Goal: Information Seeking & Learning: Stay updated

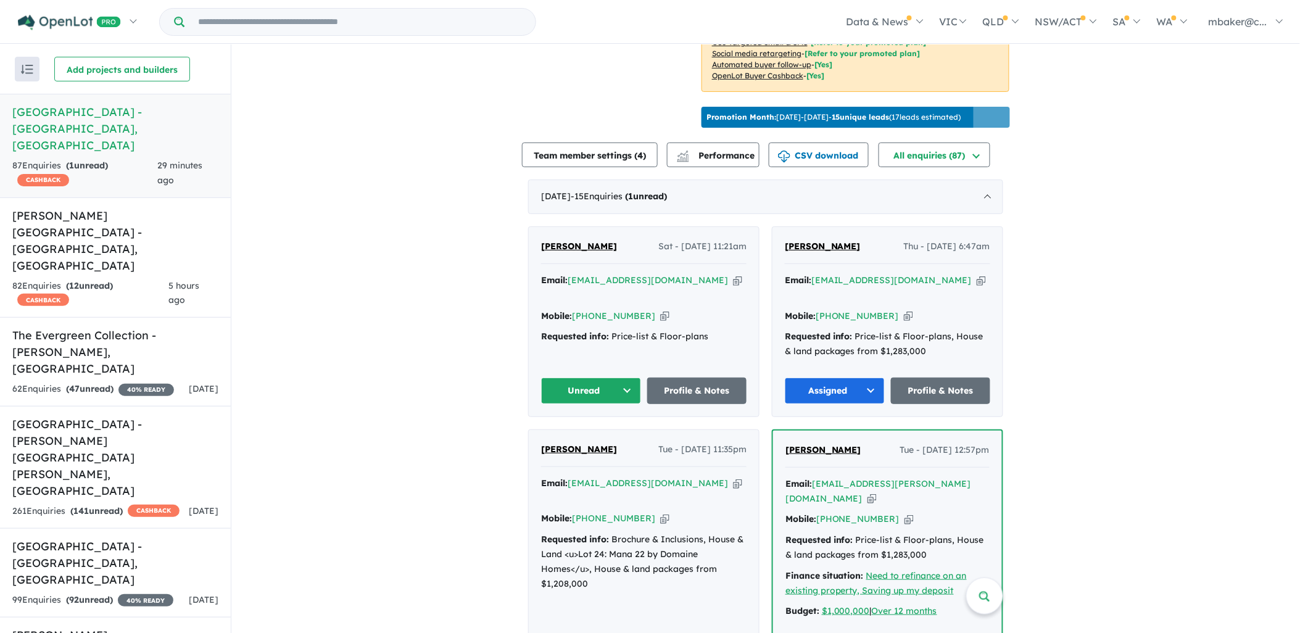
scroll to position [389, 0]
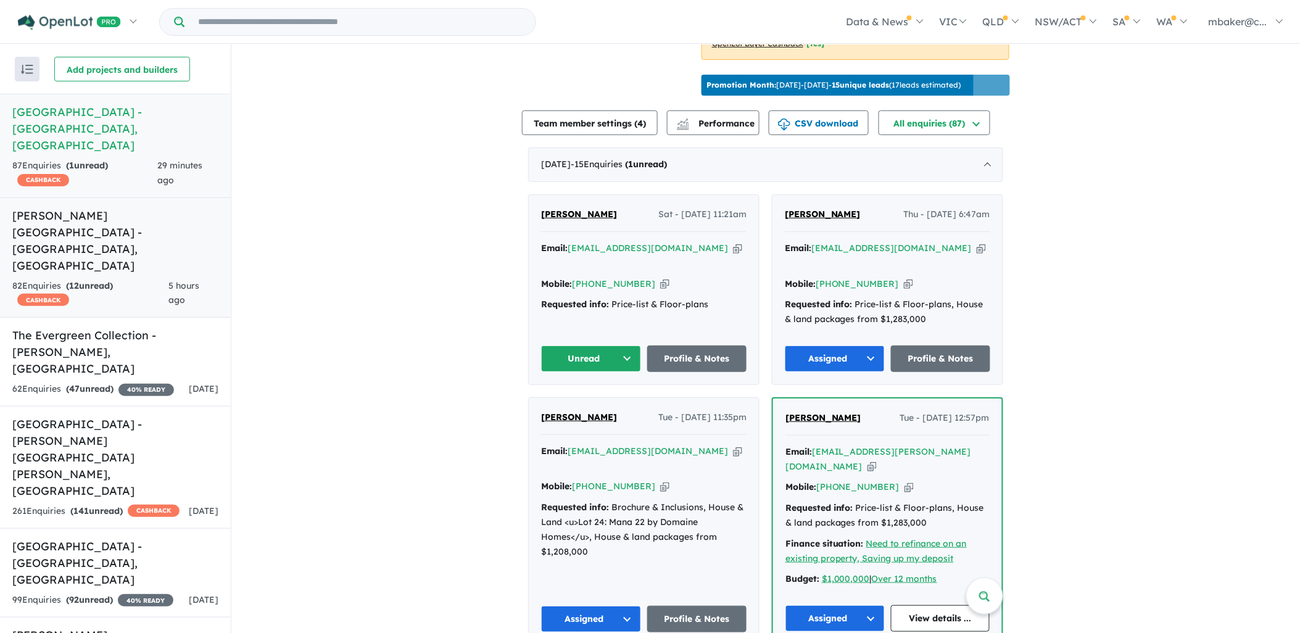
click at [116, 207] on h5 "[PERSON_NAME][GEOGRAPHIC_DATA] - [GEOGRAPHIC_DATA] , [GEOGRAPHIC_DATA]" at bounding box center [115, 240] width 206 height 67
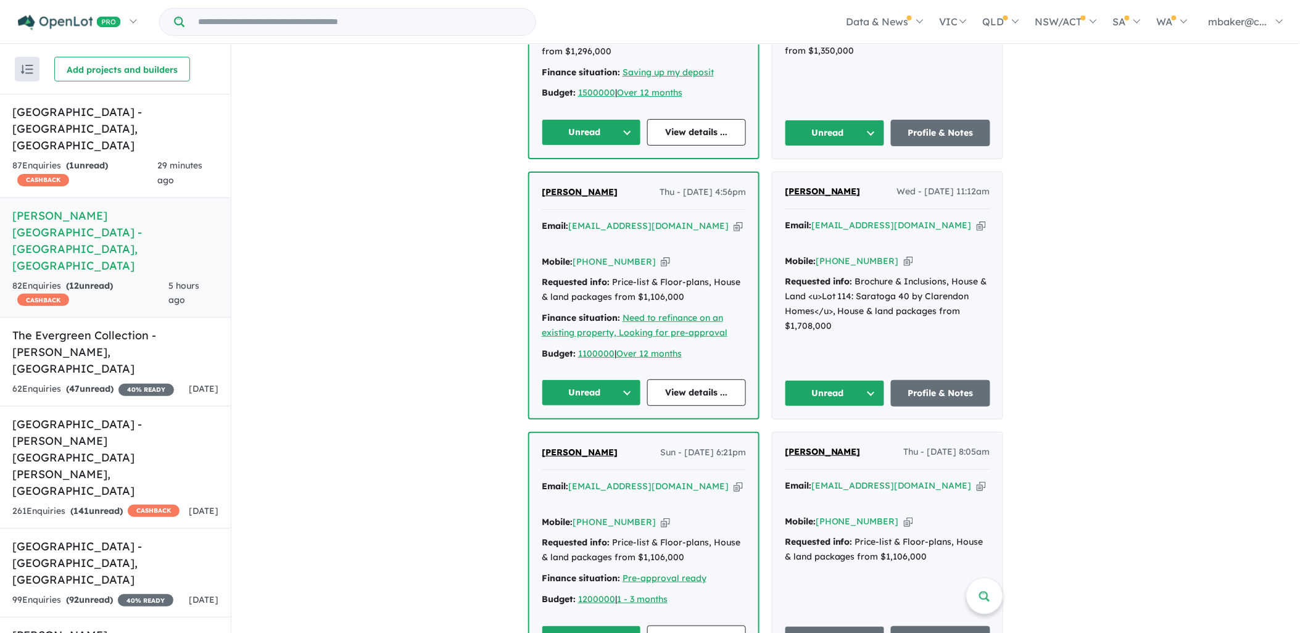
scroll to position [663, 0]
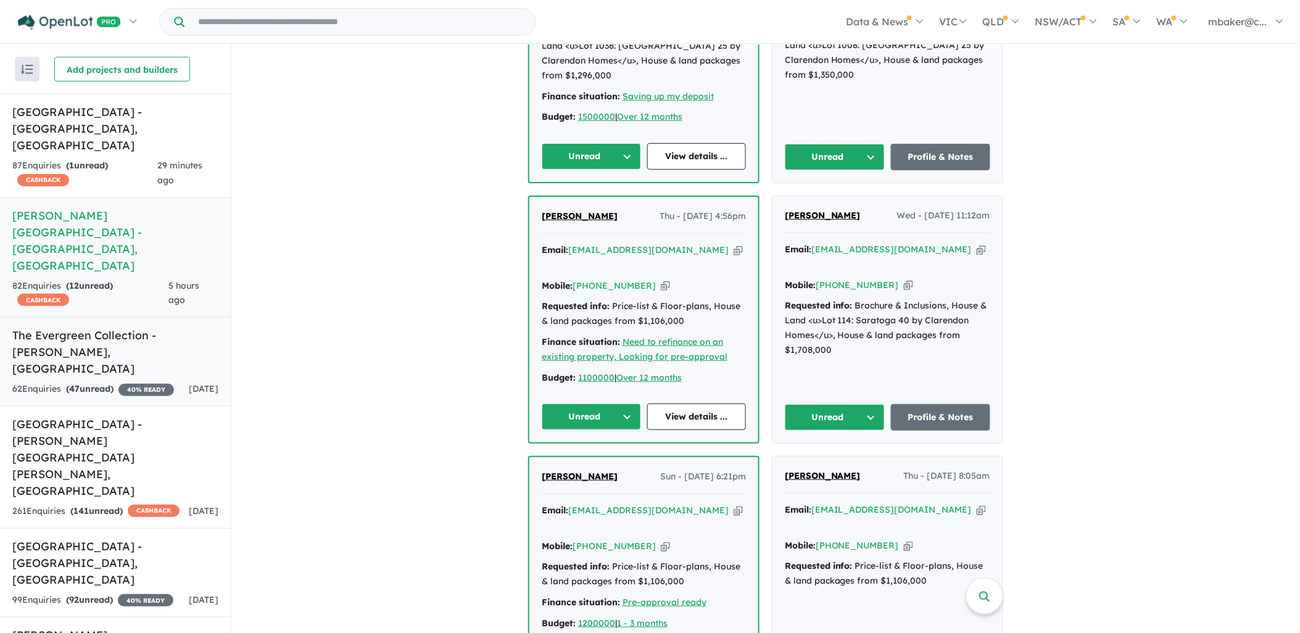
click at [52, 327] on h5 "The Evergreen Collection - [GEOGRAPHIC_DATA] , [GEOGRAPHIC_DATA]" at bounding box center [115, 352] width 206 height 50
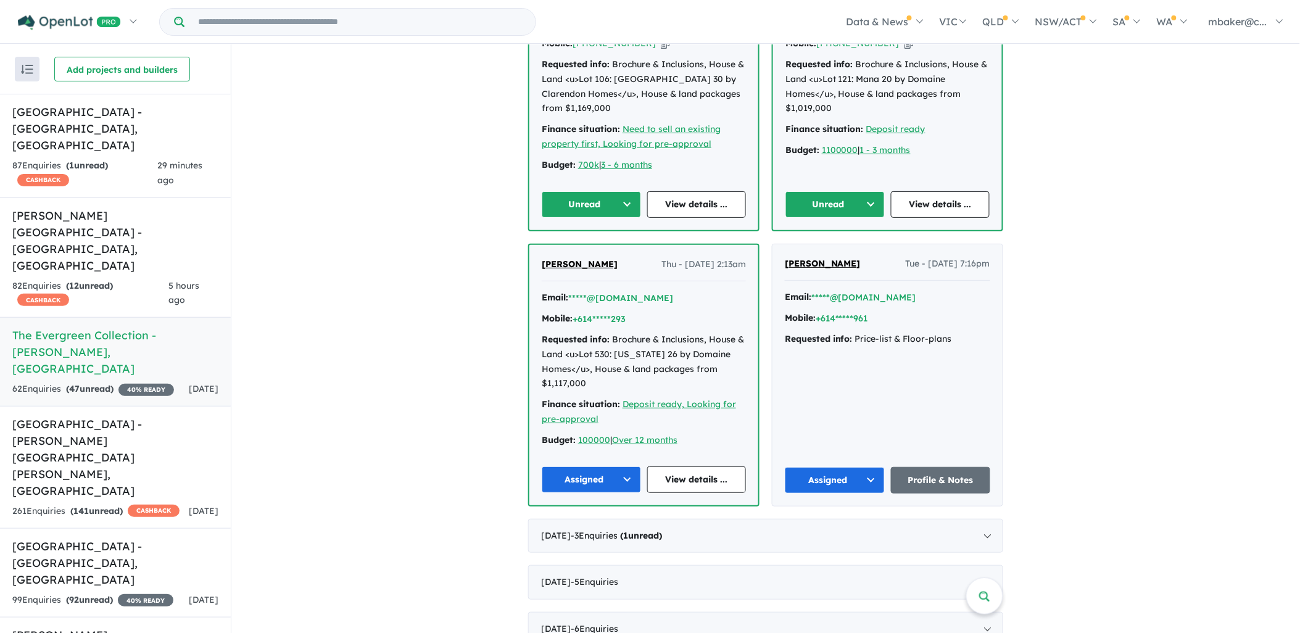
scroll to position [639, 0]
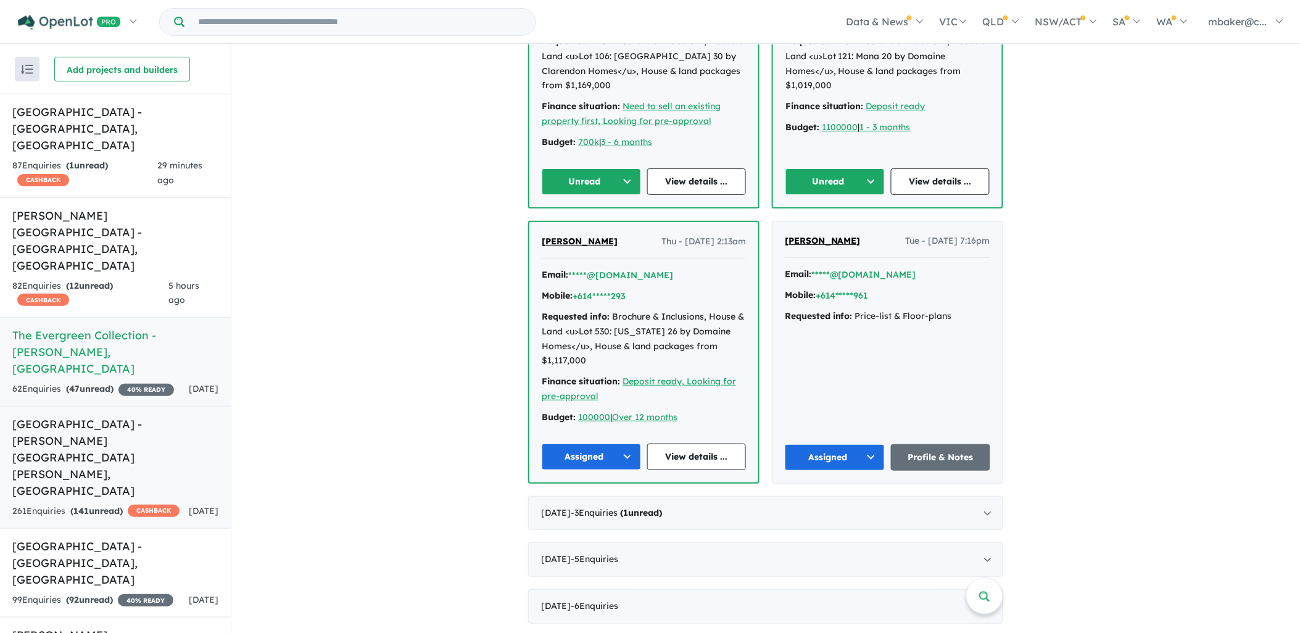
click at [107, 416] on h5 "[GEOGRAPHIC_DATA] - [PERSON_NAME][GEOGRAPHIC_DATA][PERSON_NAME] , [GEOGRAPHIC_D…" at bounding box center [115, 457] width 206 height 83
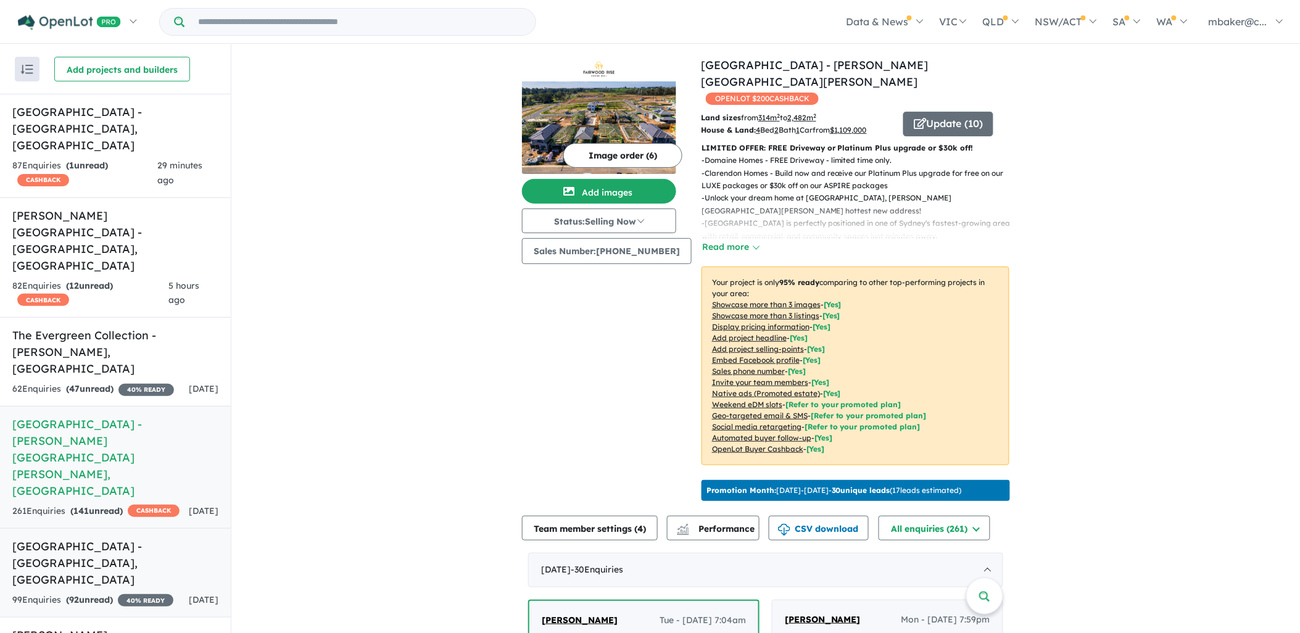
click at [108, 538] on h5 "[GEOGRAPHIC_DATA] - [GEOGRAPHIC_DATA] , [GEOGRAPHIC_DATA]" at bounding box center [115, 563] width 206 height 50
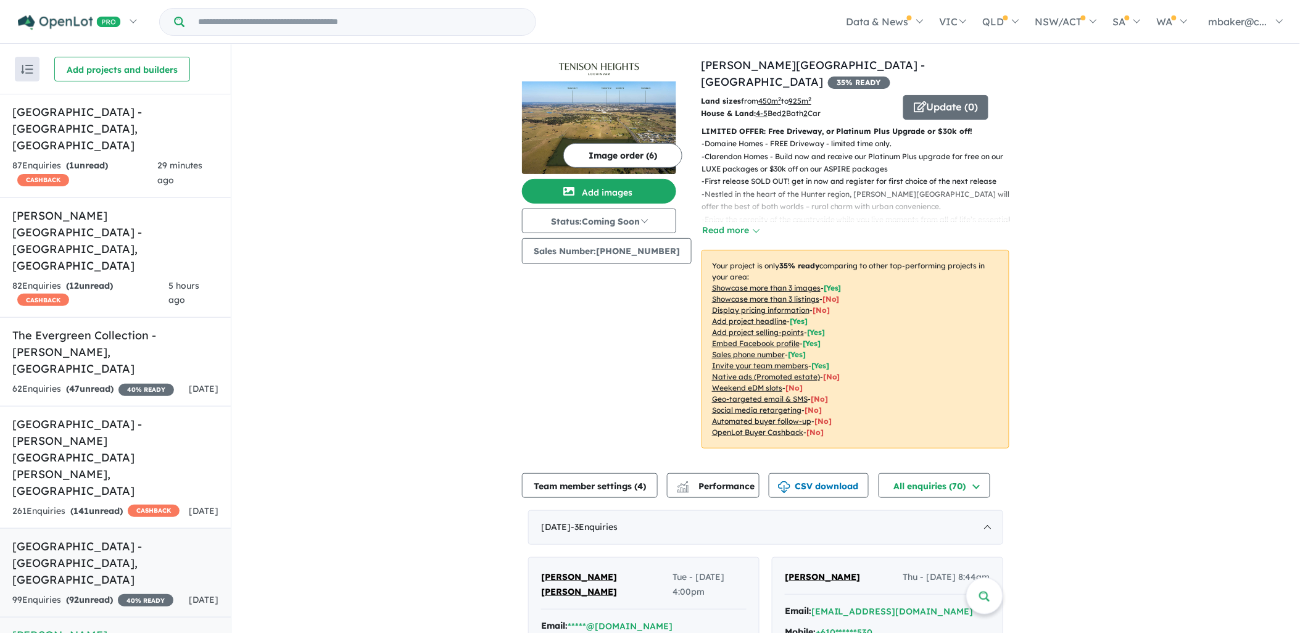
click at [102, 594] on strong "( 92 unread)" at bounding box center [89, 599] width 47 height 11
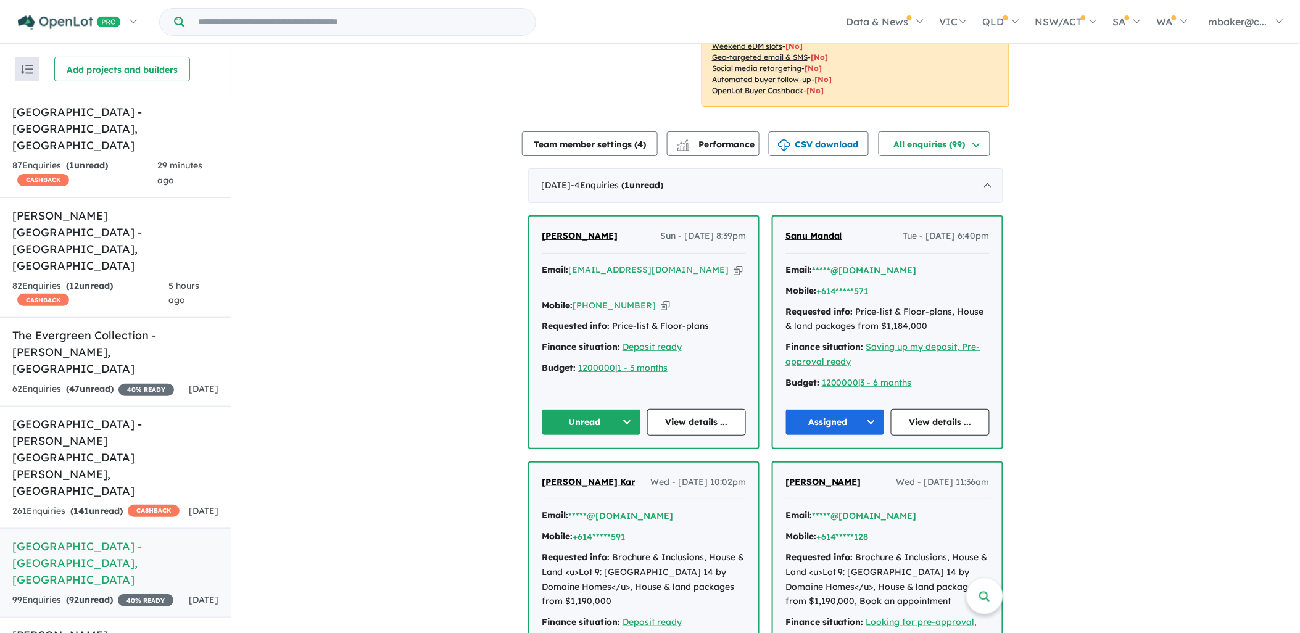
scroll to position [342, 0]
click at [88, 416] on h5 "[GEOGRAPHIC_DATA] - [PERSON_NAME][GEOGRAPHIC_DATA][PERSON_NAME] , [GEOGRAPHIC_D…" at bounding box center [115, 457] width 206 height 83
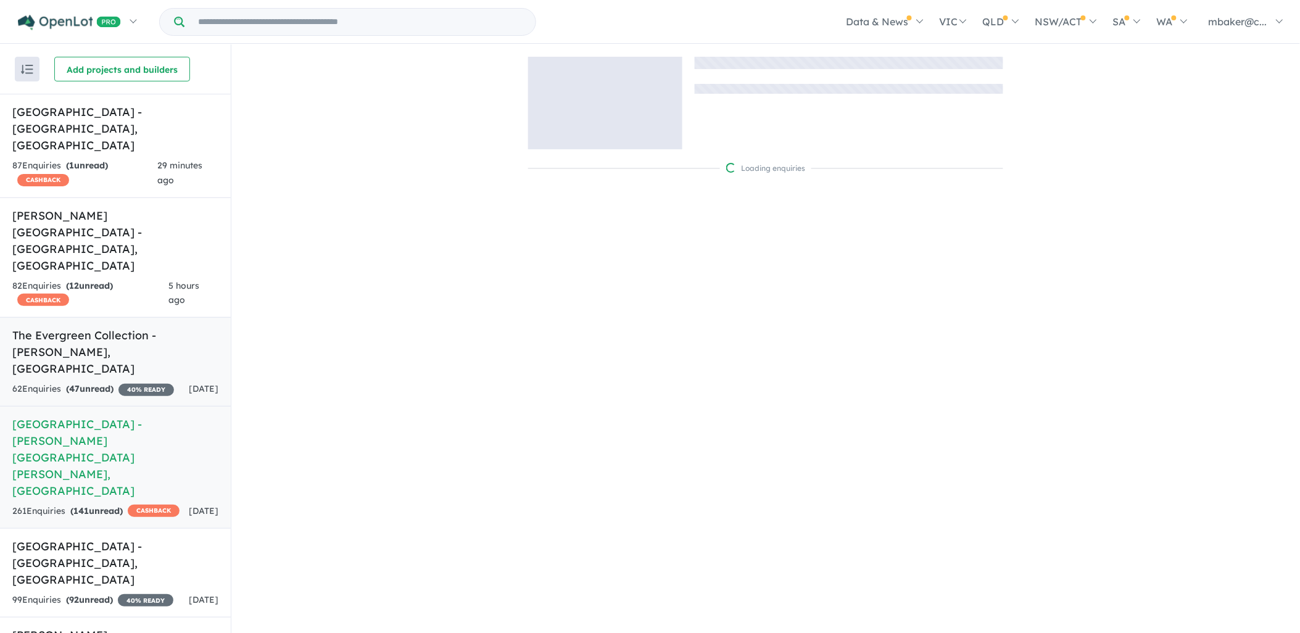
click at [101, 383] on strong "( 47 unread)" at bounding box center [90, 388] width 48 height 11
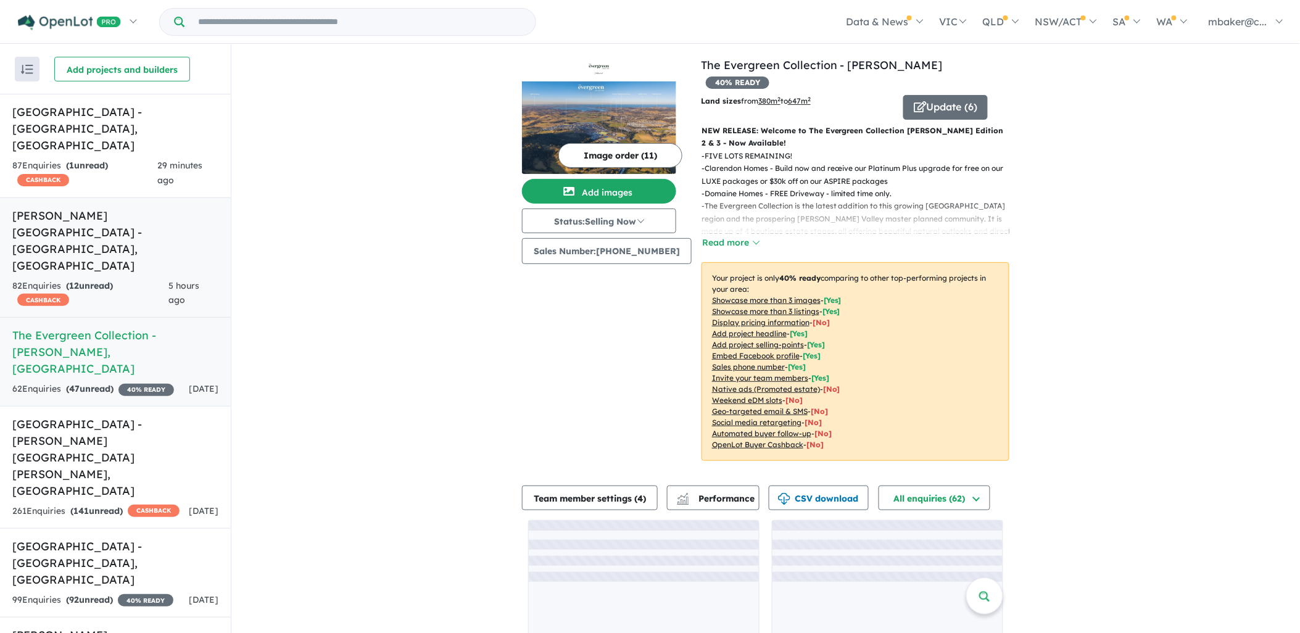
click at [85, 279] on div "82 Enquir ies ( 12 unread) CASHBACK" at bounding box center [90, 294] width 156 height 30
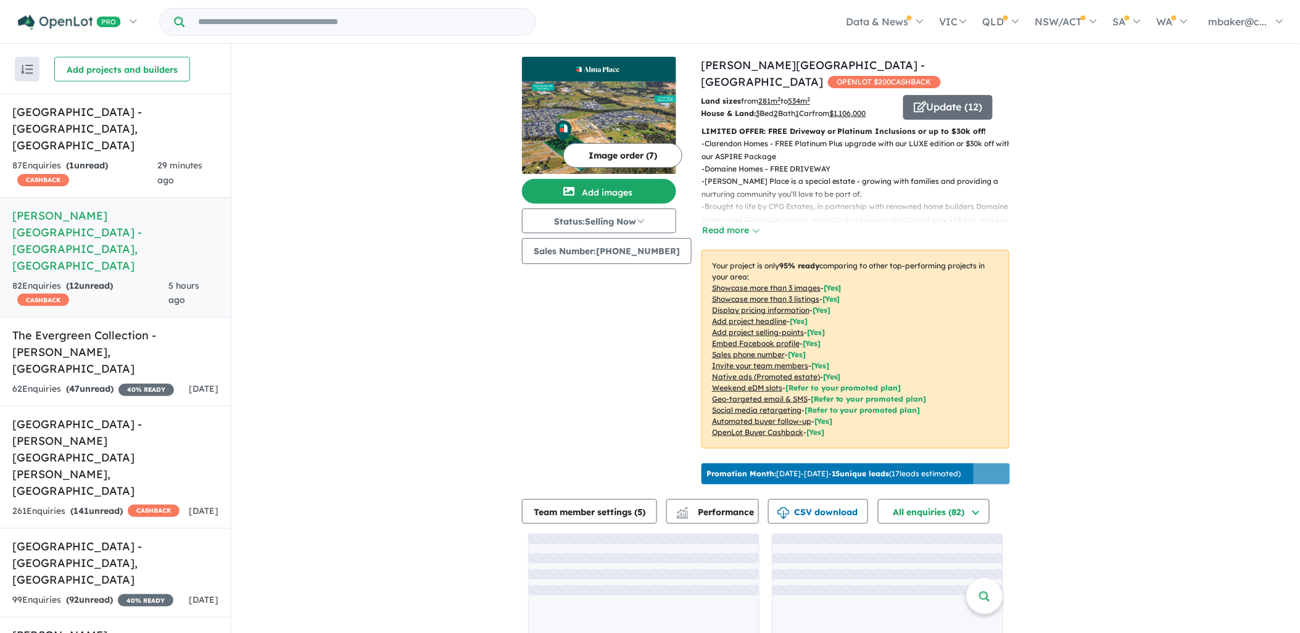
scroll to position [46, 0]
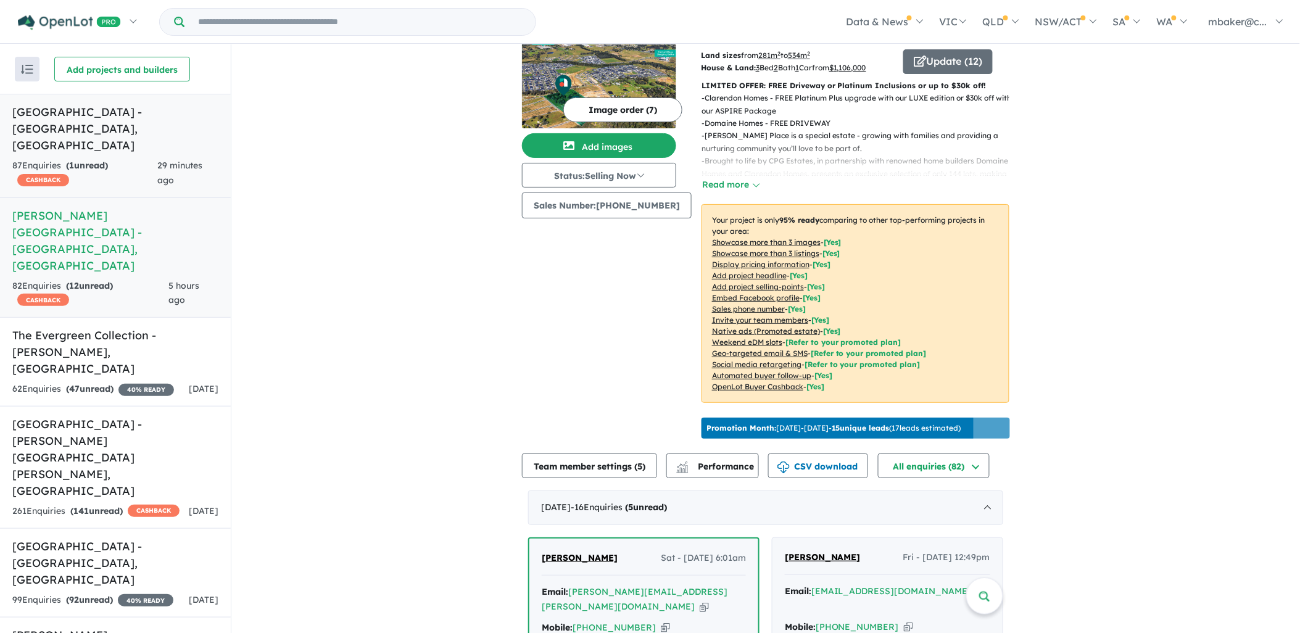
click at [88, 157] on link "Ridgehaven Estate - Elderslie , NSW 87 Enquir ies ( 1 unread) CASHBACK 29 minut…" at bounding box center [115, 146] width 231 height 104
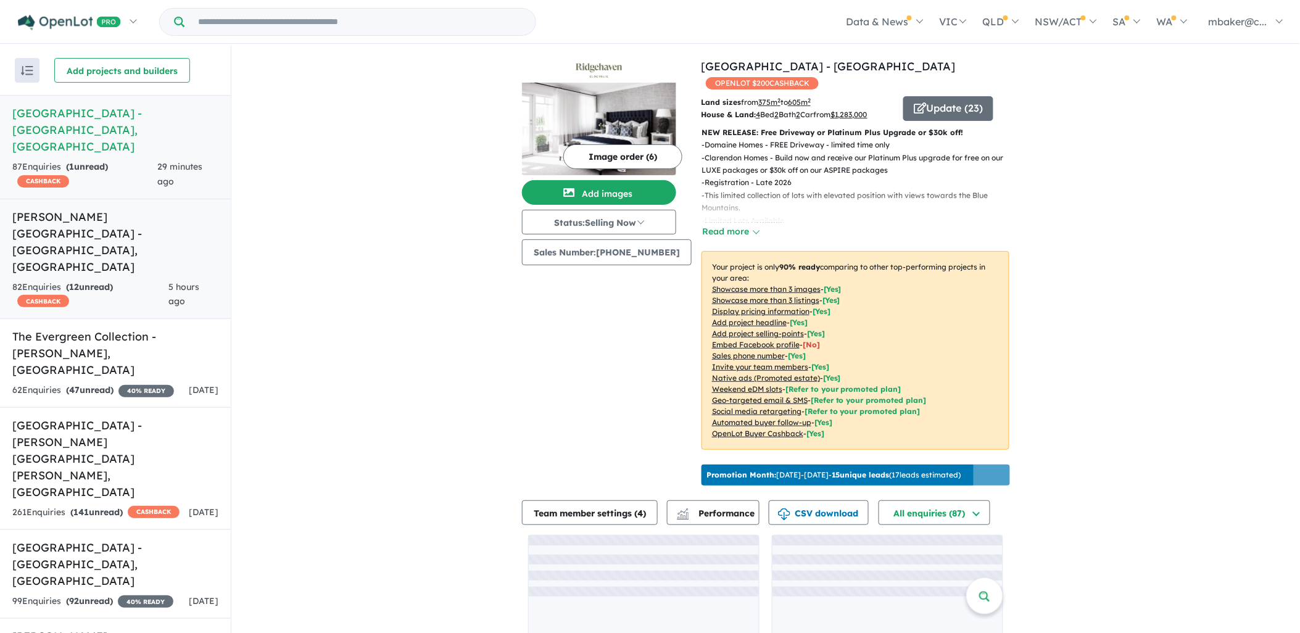
click at [122, 199] on link "[PERSON_NAME][GEOGRAPHIC_DATA] - [GEOGRAPHIC_DATA] , [GEOGRAPHIC_DATA] 82 Enqui…" at bounding box center [115, 259] width 231 height 121
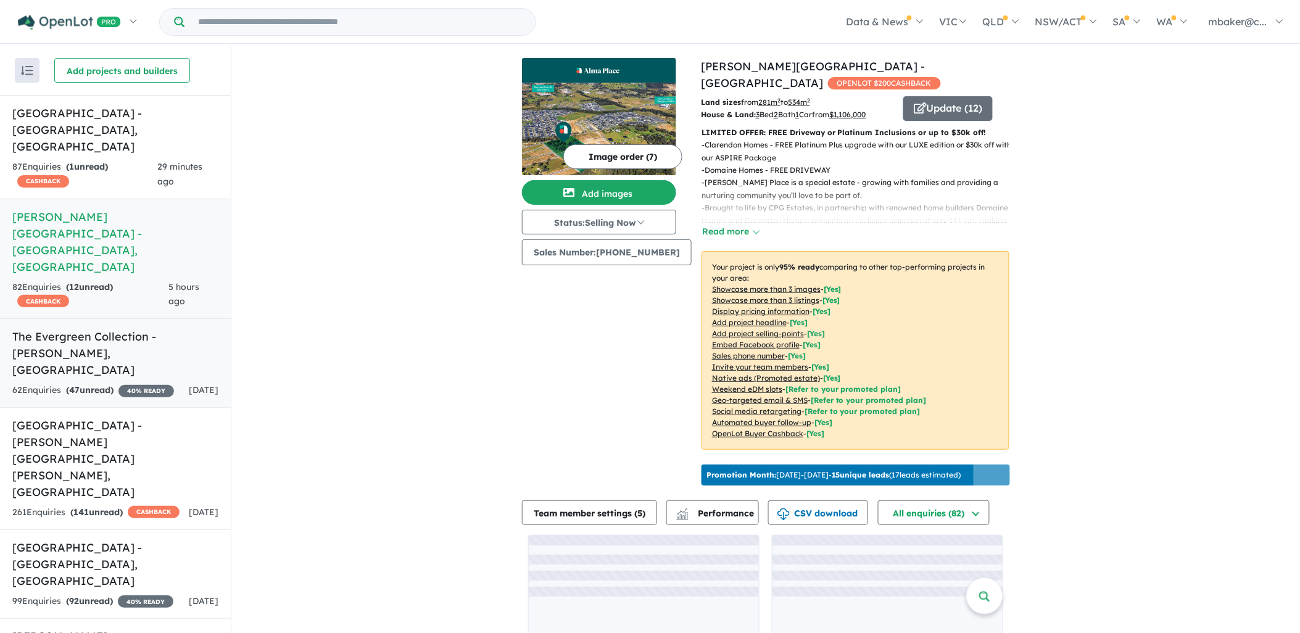
click at [118, 328] on h5 "The Evergreen Collection - [GEOGRAPHIC_DATA] , [GEOGRAPHIC_DATA]" at bounding box center [115, 353] width 206 height 50
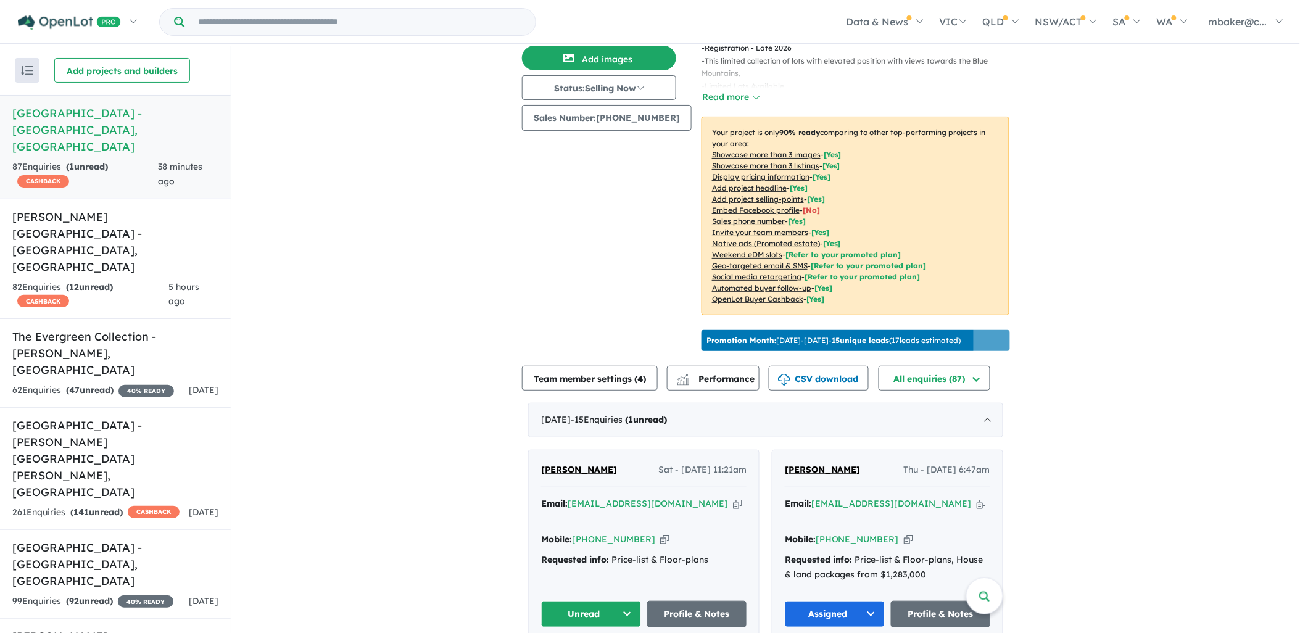
scroll to position [342, 0]
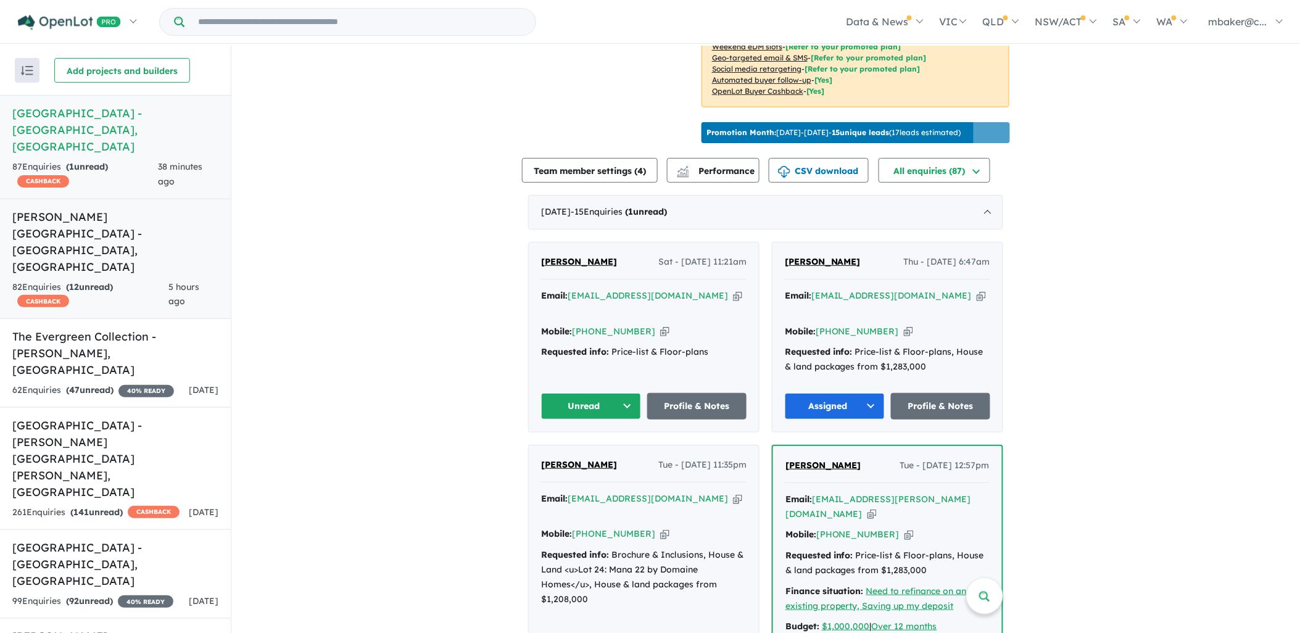
click at [112, 209] on h5 "[PERSON_NAME][GEOGRAPHIC_DATA] - [GEOGRAPHIC_DATA] , [GEOGRAPHIC_DATA]" at bounding box center [115, 242] width 206 height 67
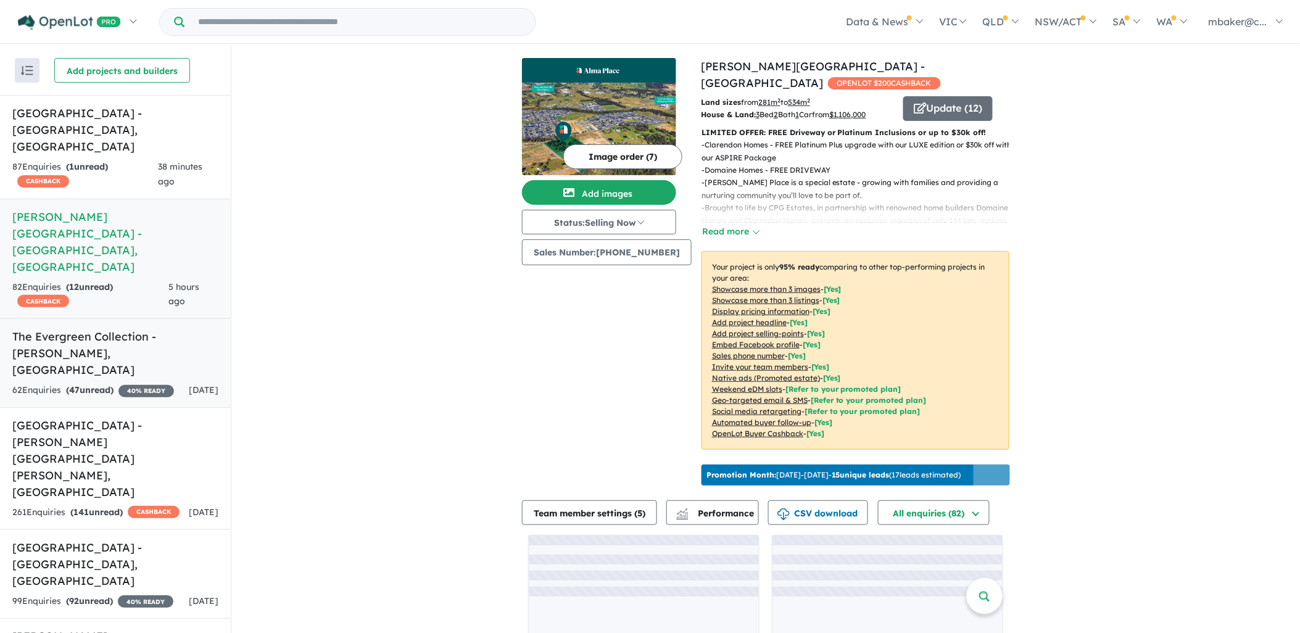
click at [106, 328] on h5 "The Evergreen Collection - [GEOGRAPHIC_DATA] , [GEOGRAPHIC_DATA]" at bounding box center [115, 353] width 206 height 50
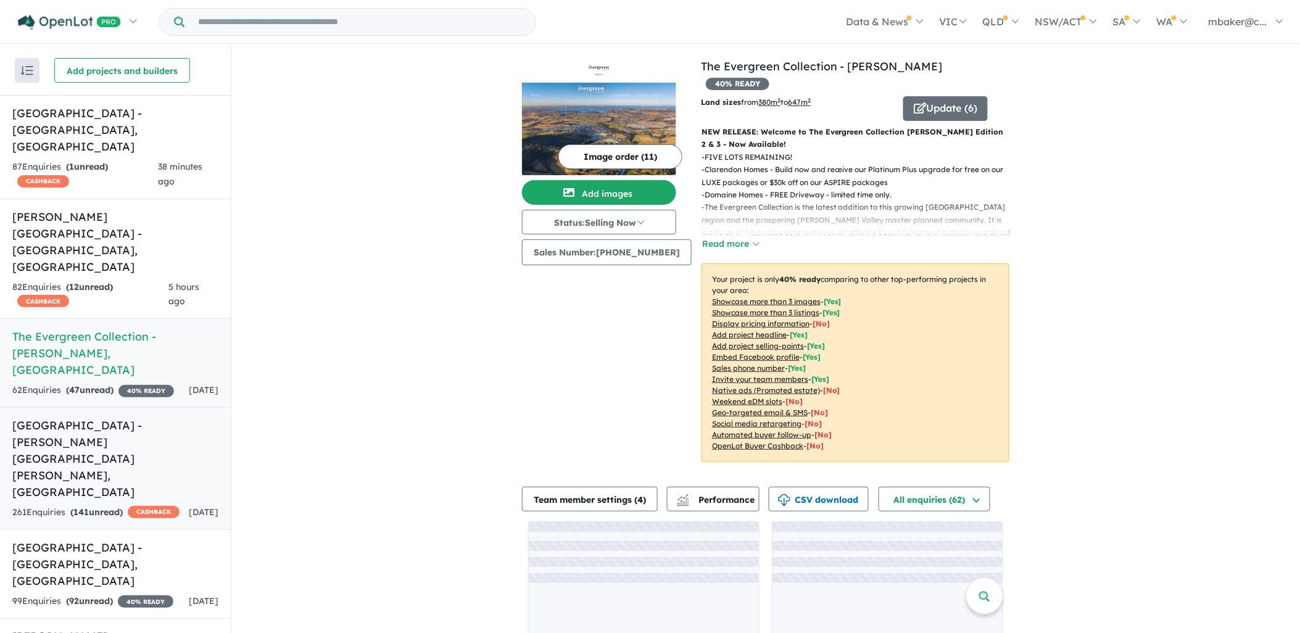
click at [102, 417] on h5 "[GEOGRAPHIC_DATA] - [PERSON_NAME][GEOGRAPHIC_DATA][PERSON_NAME] , [GEOGRAPHIC_D…" at bounding box center [115, 458] width 206 height 83
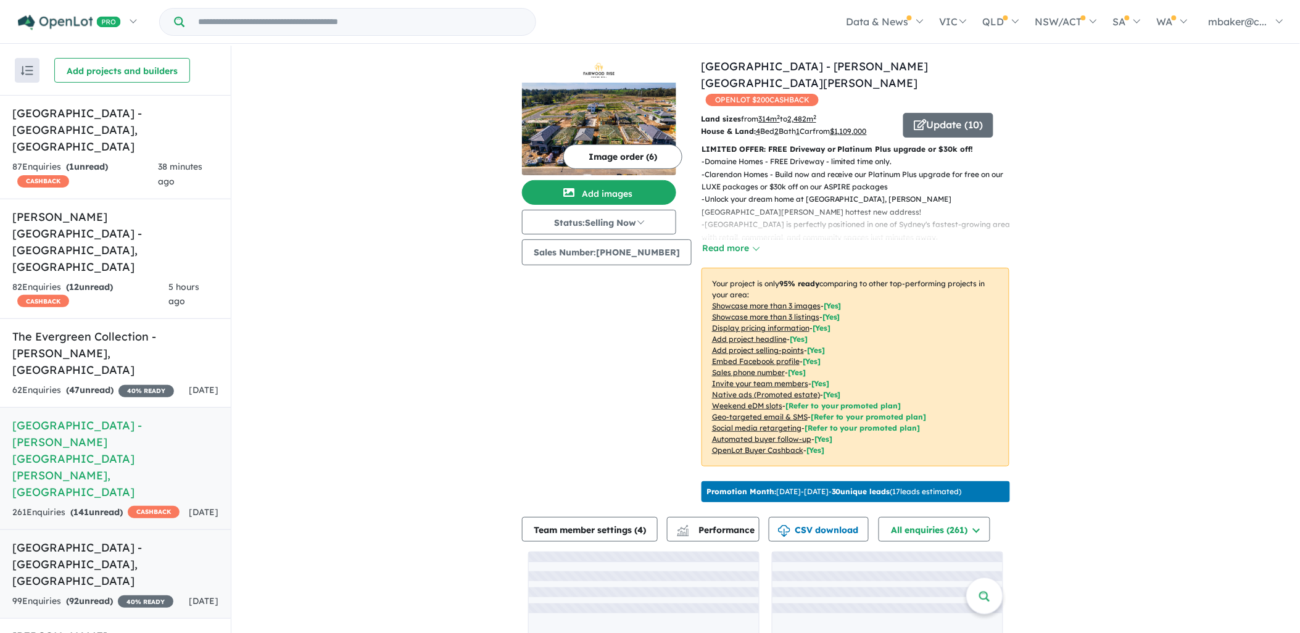
click at [117, 539] on h5 "[GEOGRAPHIC_DATA] - [GEOGRAPHIC_DATA] , [GEOGRAPHIC_DATA]" at bounding box center [115, 564] width 206 height 50
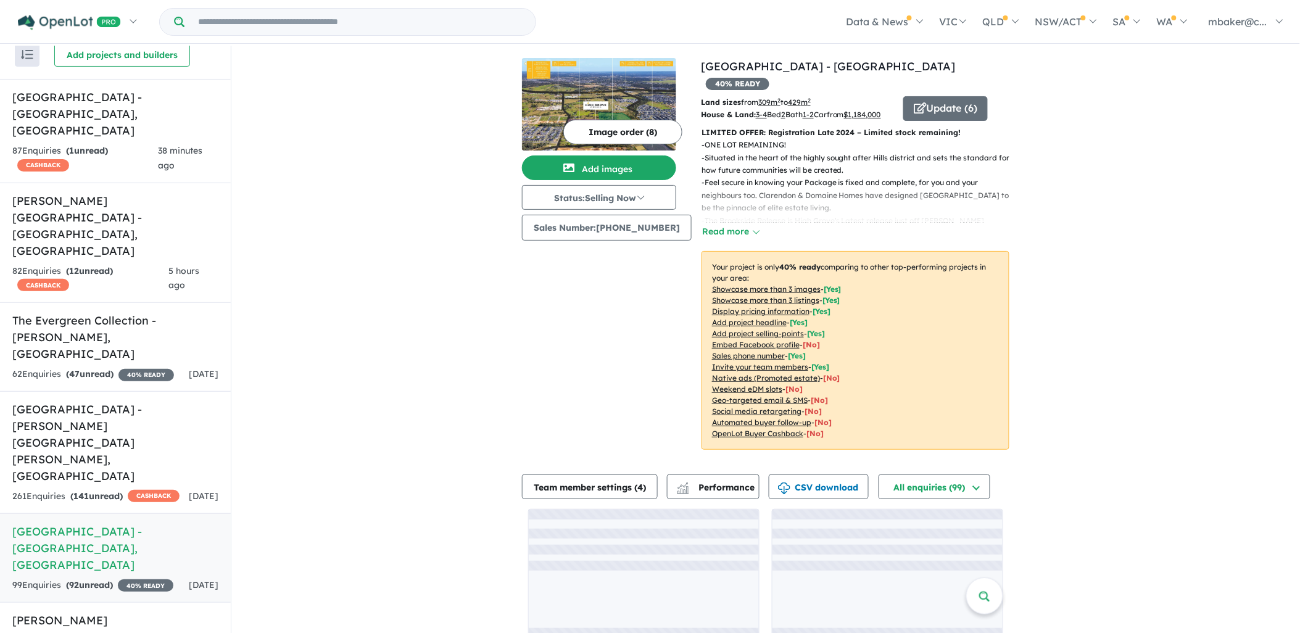
scroll to position [20, 0]
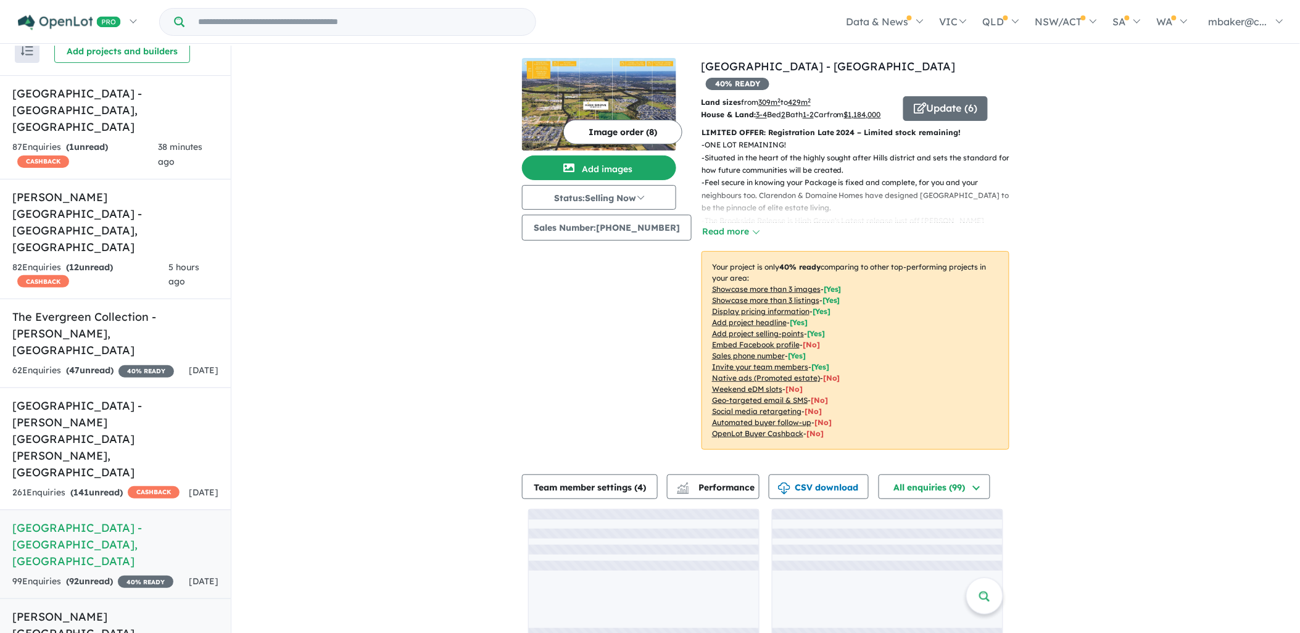
click at [115, 608] on h5 "[PERSON_NAME][GEOGRAPHIC_DATA] - [GEOGRAPHIC_DATA] , [GEOGRAPHIC_DATA]" at bounding box center [115, 641] width 206 height 67
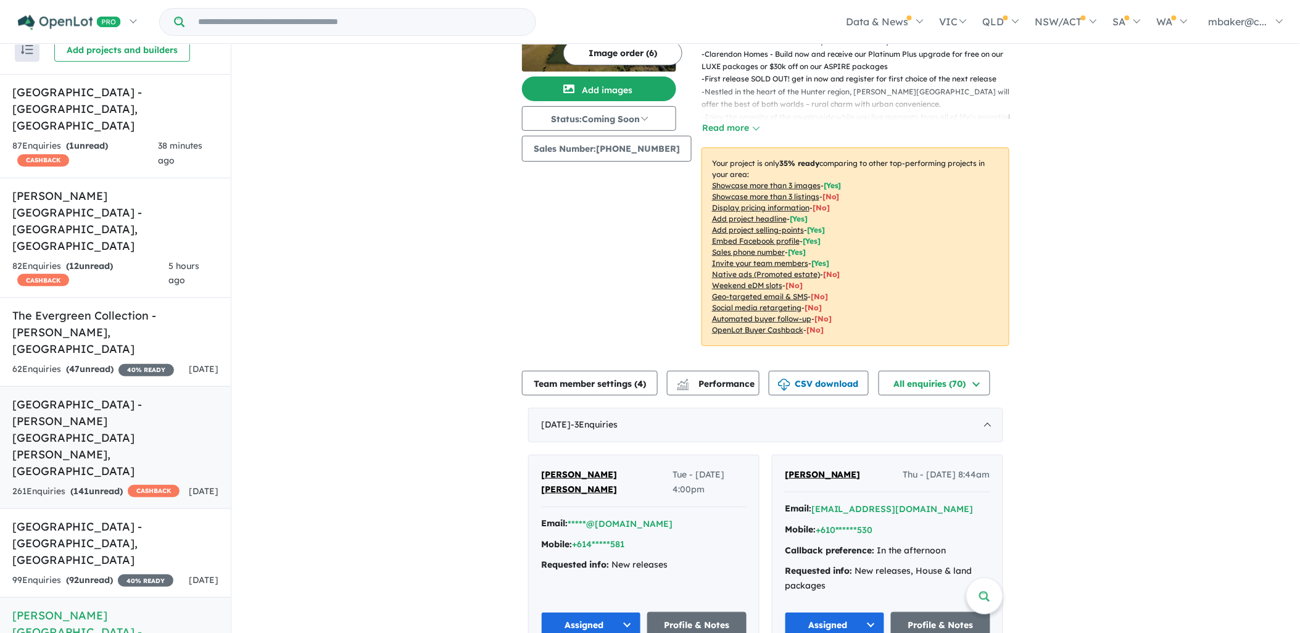
scroll to position [77, 0]
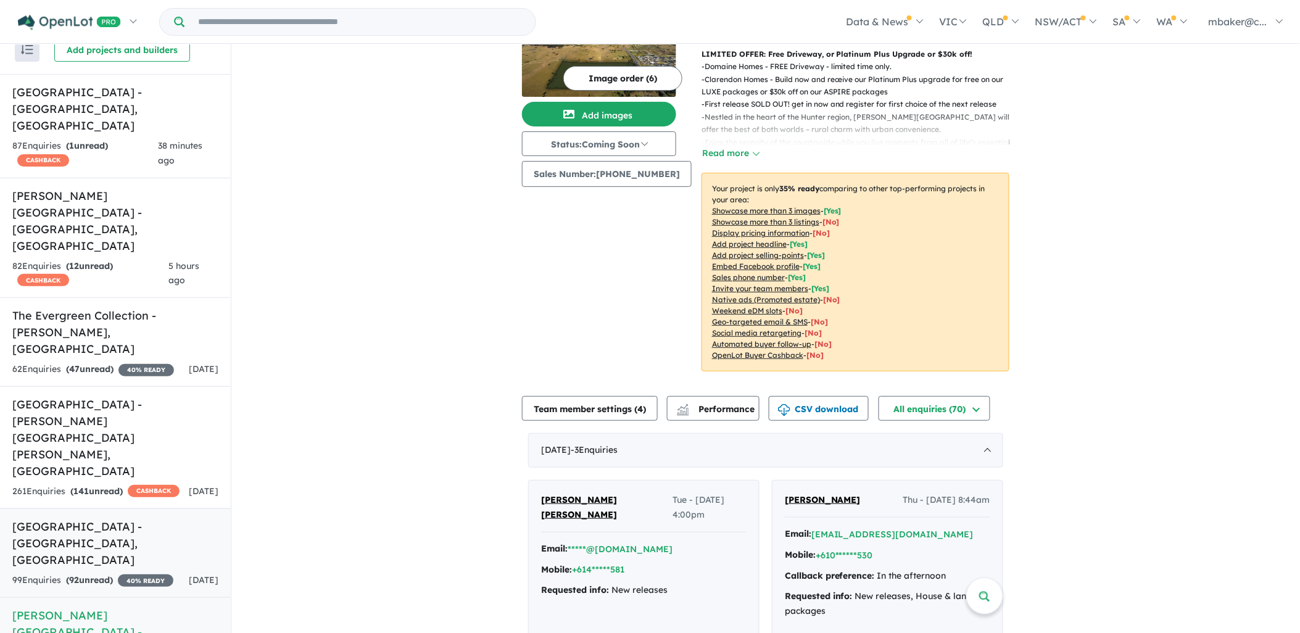
click at [107, 573] on div "99 Enquir ies ( 92 unread) 40 % READY" at bounding box center [92, 580] width 161 height 15
